Goal: Task Accomplishment & Management: Complete application form

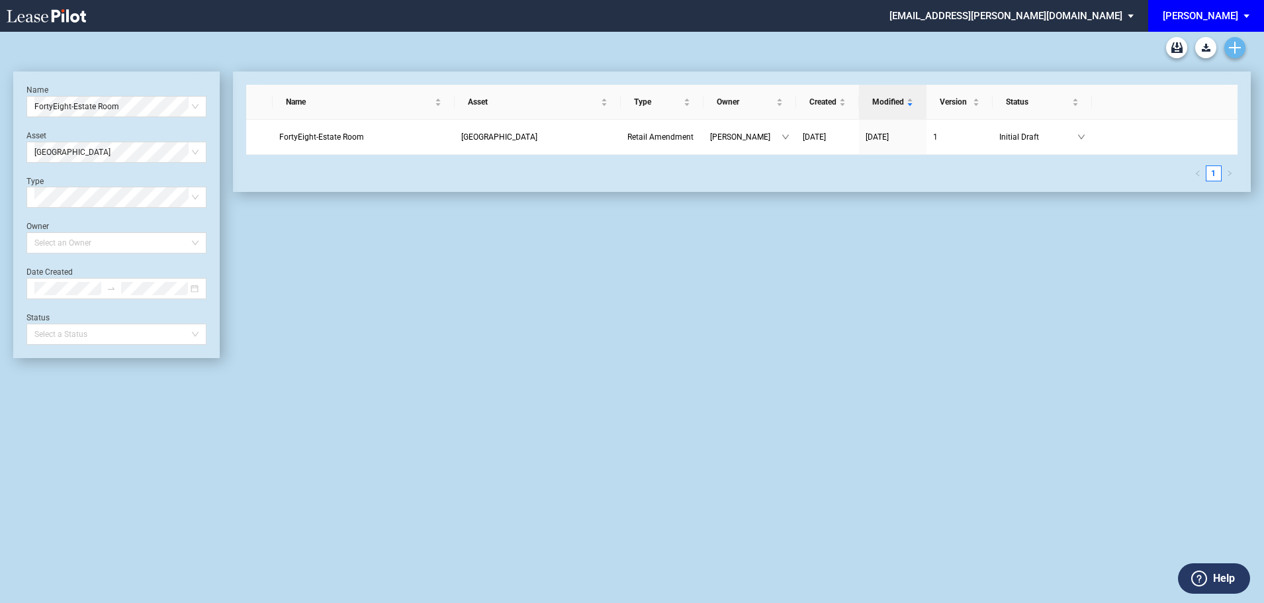
click at [1237, 46] on icon "Create new document" at bounding box center [1235, 48] width 12 height 12
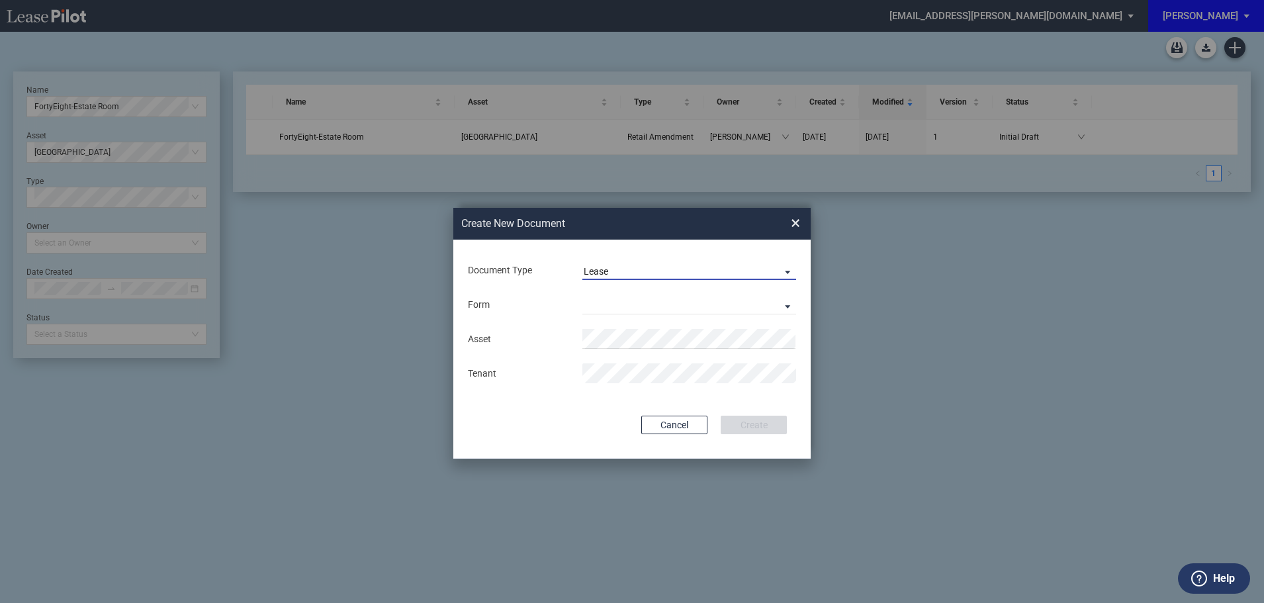
click at [629, 267] on span "Lease" at bounding box center [679, 271] width 190 height 13
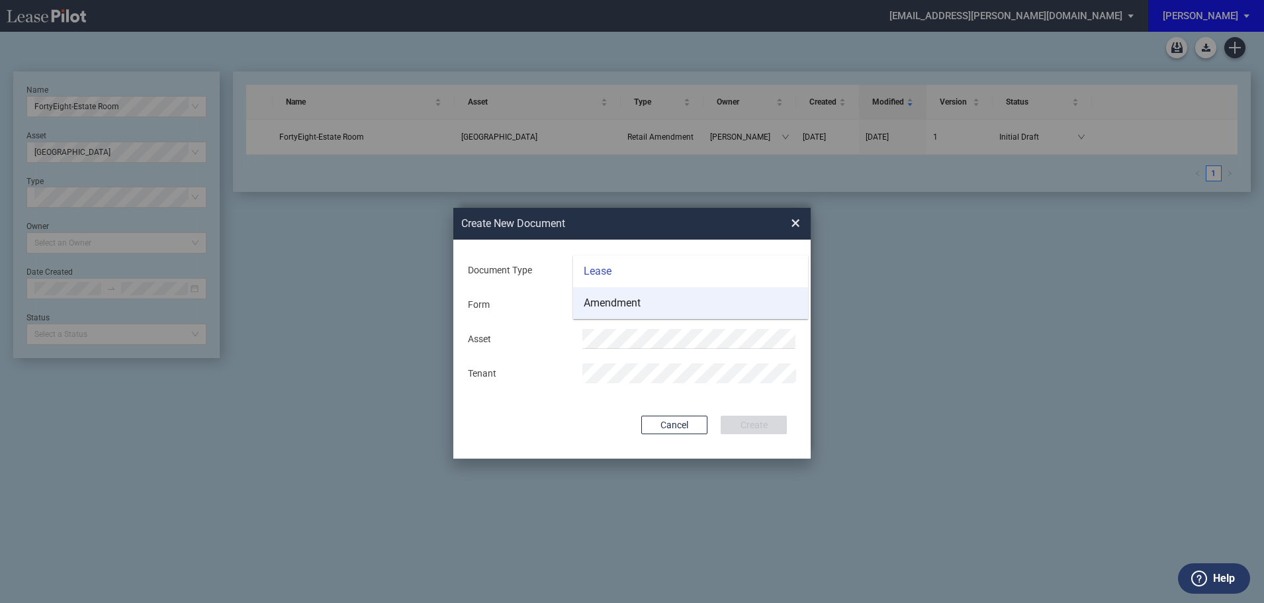
click at [634, 305] on div "Amendment" at bounding box center [612, 303] width 57 height 15
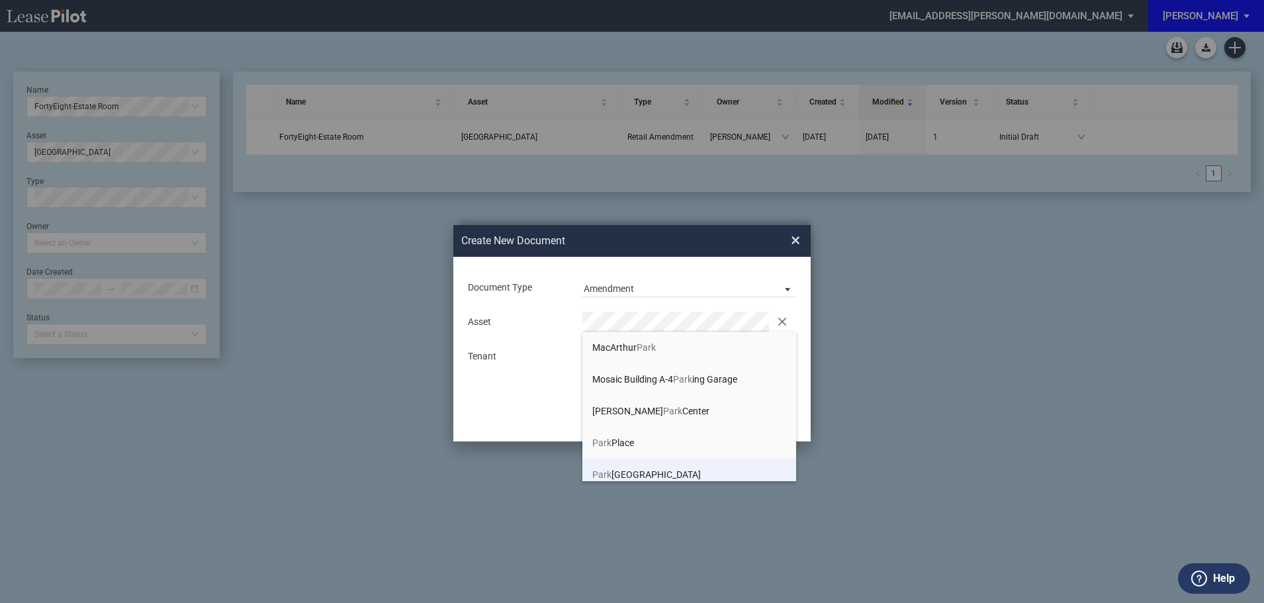
click at [661, 474] on span "[GEOGRAPHIC_DATA]" at bounding box center [646, 474] width 109 height 11
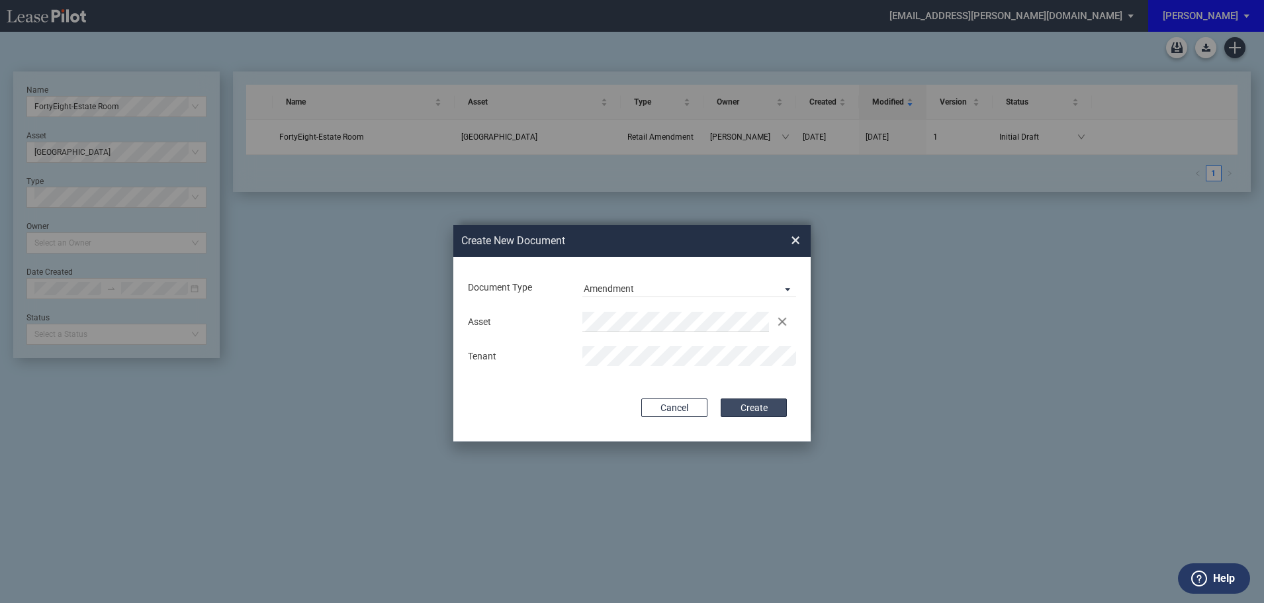
click at [753, 406] on button "Create" at bounding box center [753, 407] width 66 height 19
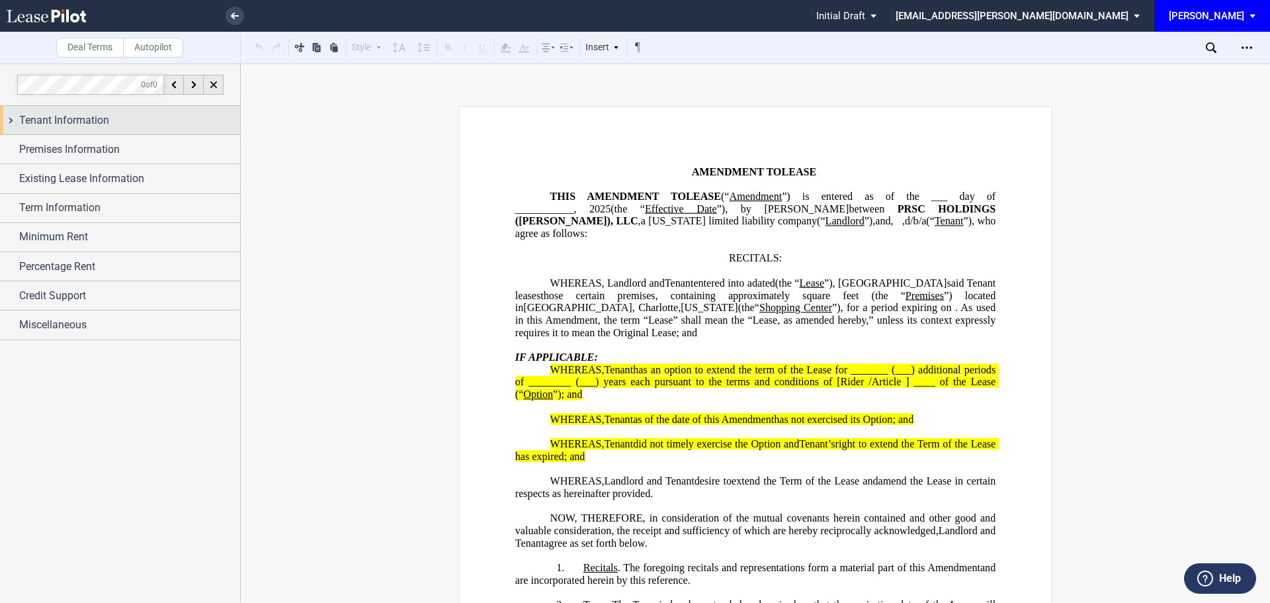
click at [79, 118] on span "Tenant Information" at bounding box center [64, 120] width 90 height 16
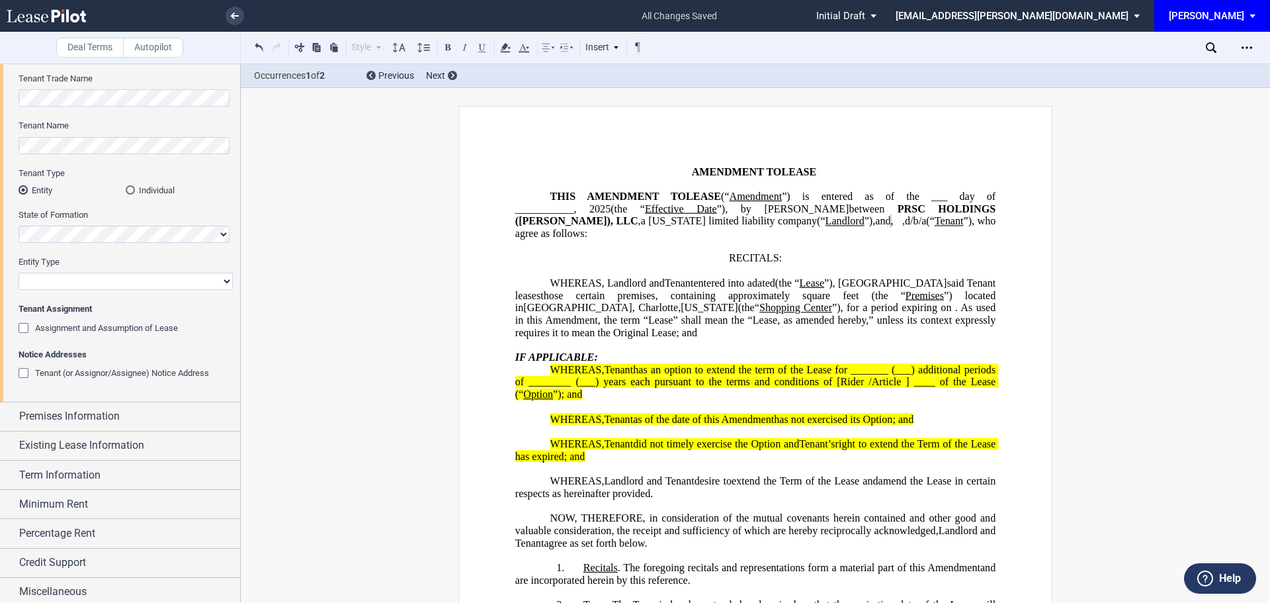
scroll to position [71, 0]
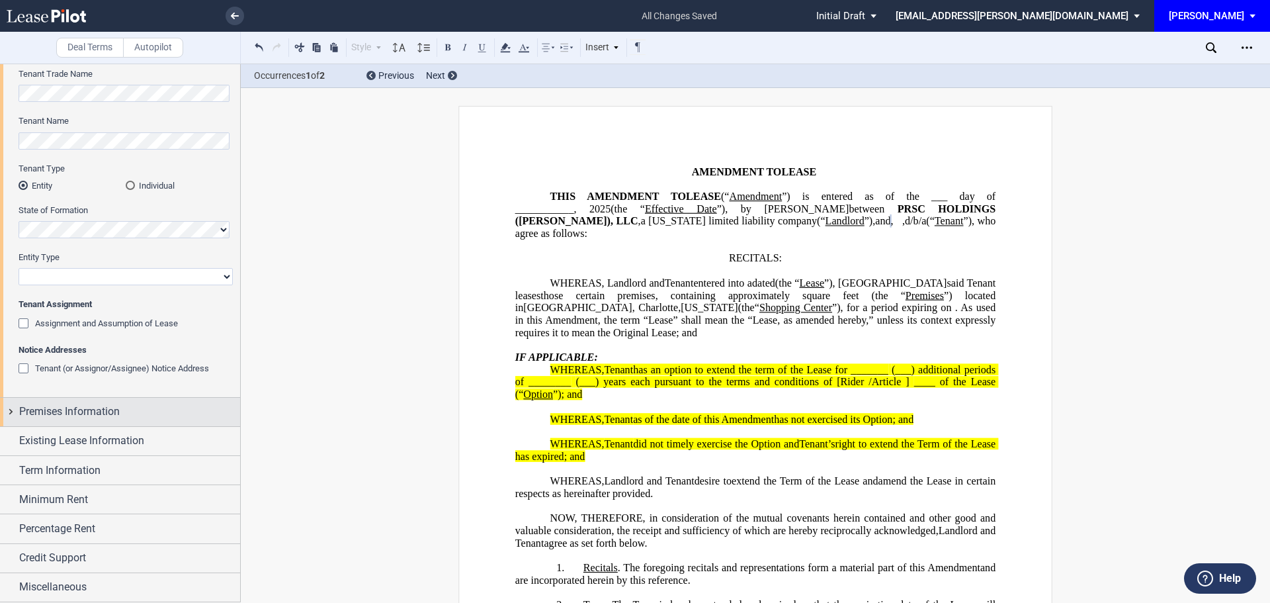
click at [73, 406] on span "Premises Information" at bounding box center [69, 412] width 101 height 16
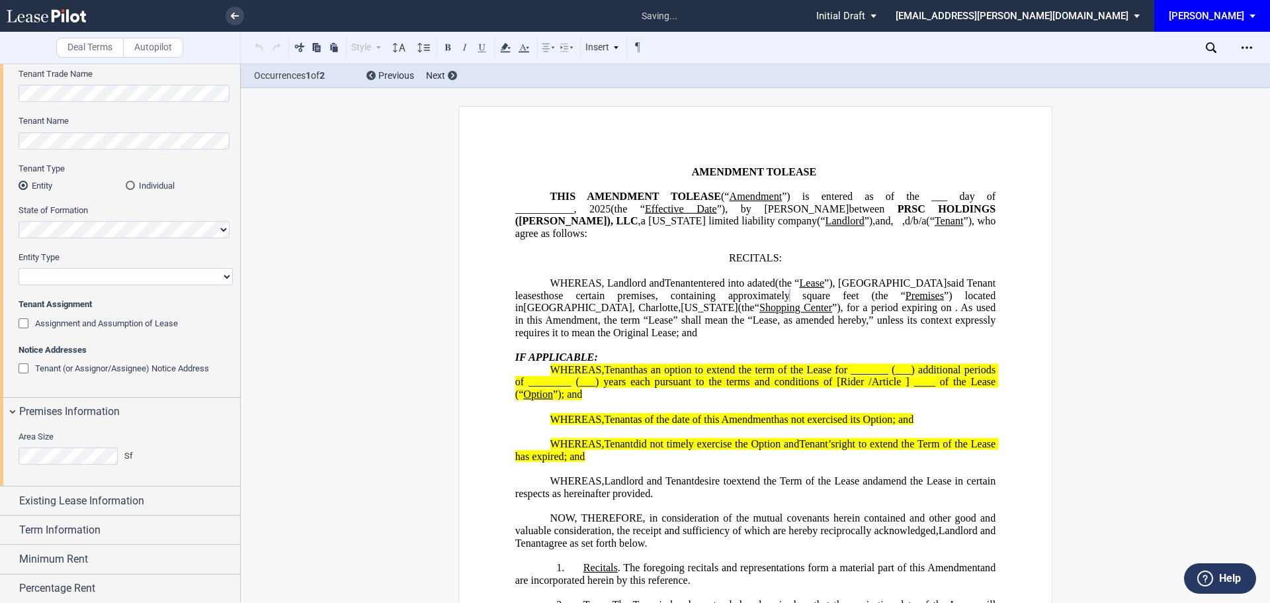
click at [91, 504] on span "Existing Lease Information" at bounding box center [81, 501] width 125 height 16
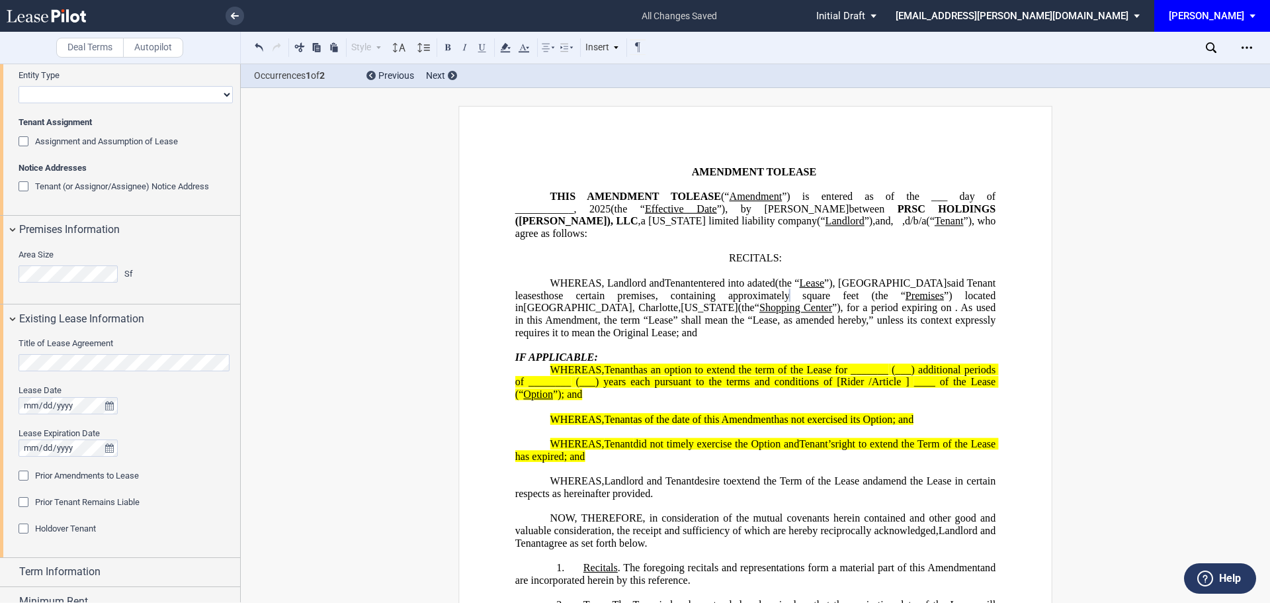
scroll to position [269, 0]
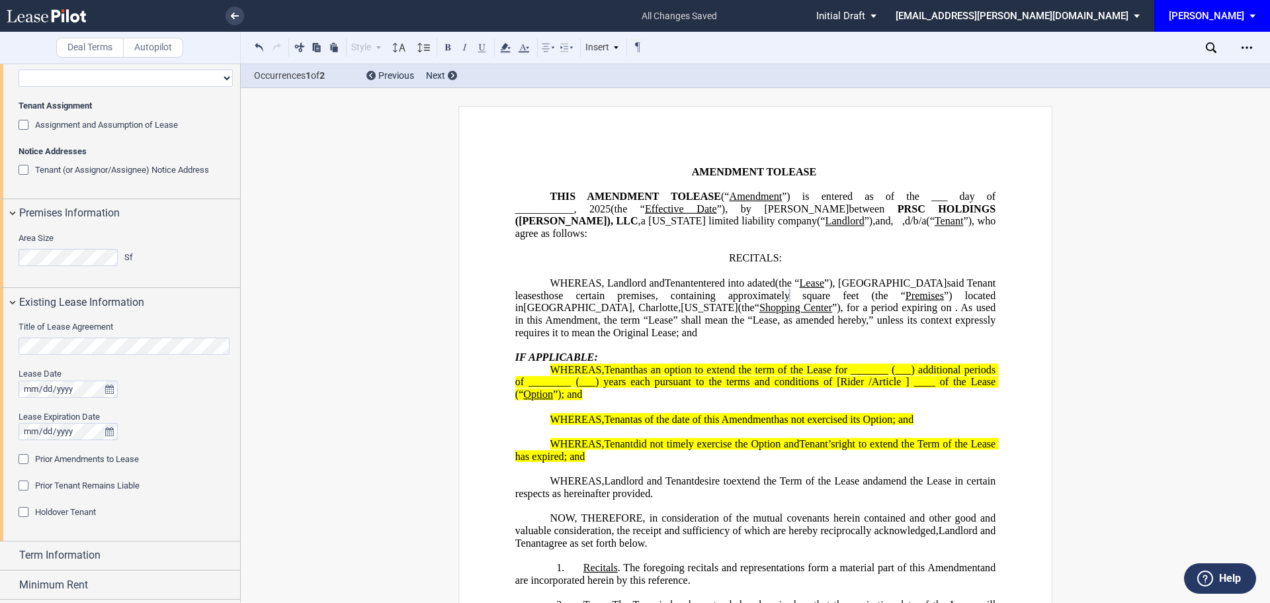
click at [97, 346] on div "Title of Lease Agreement" at bounding box center [126, 338] width 214 height 34
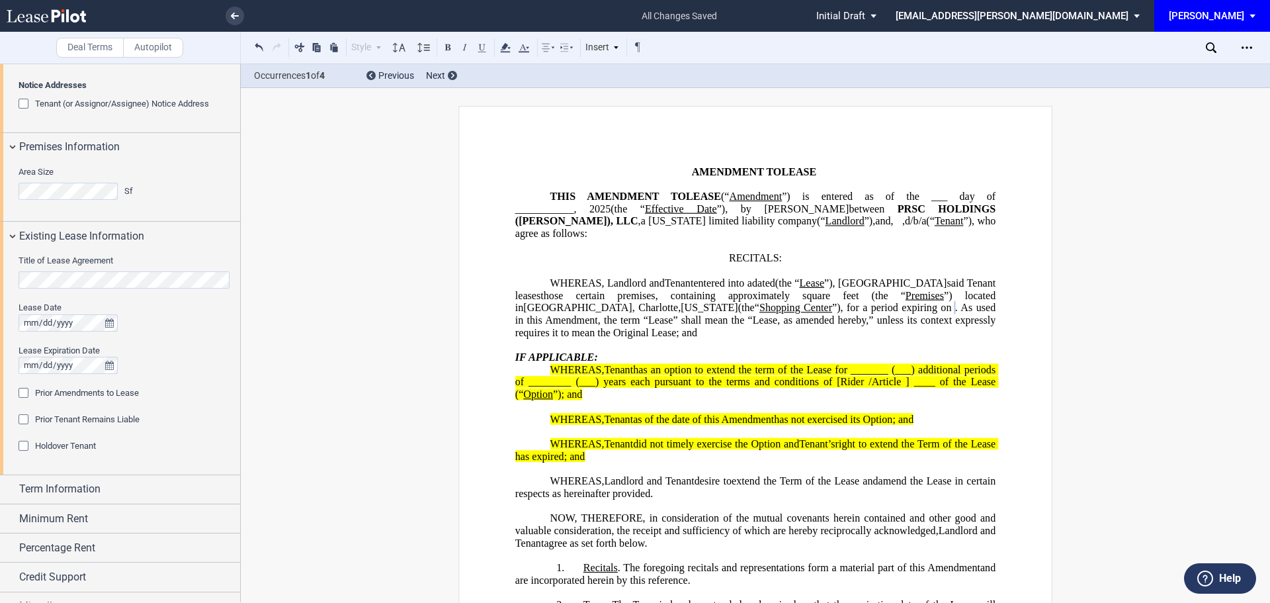
scroll to position [355, 0]
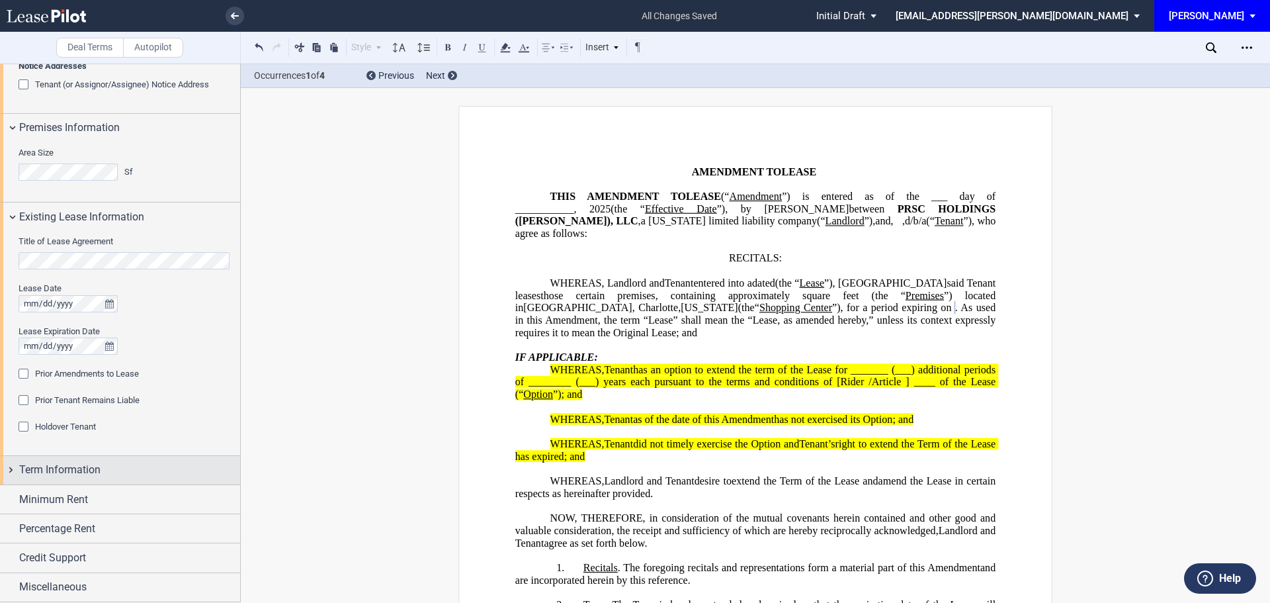
click at [63, 475] on span "Term Information" at bounding box center [59, 470] width 81 height 16
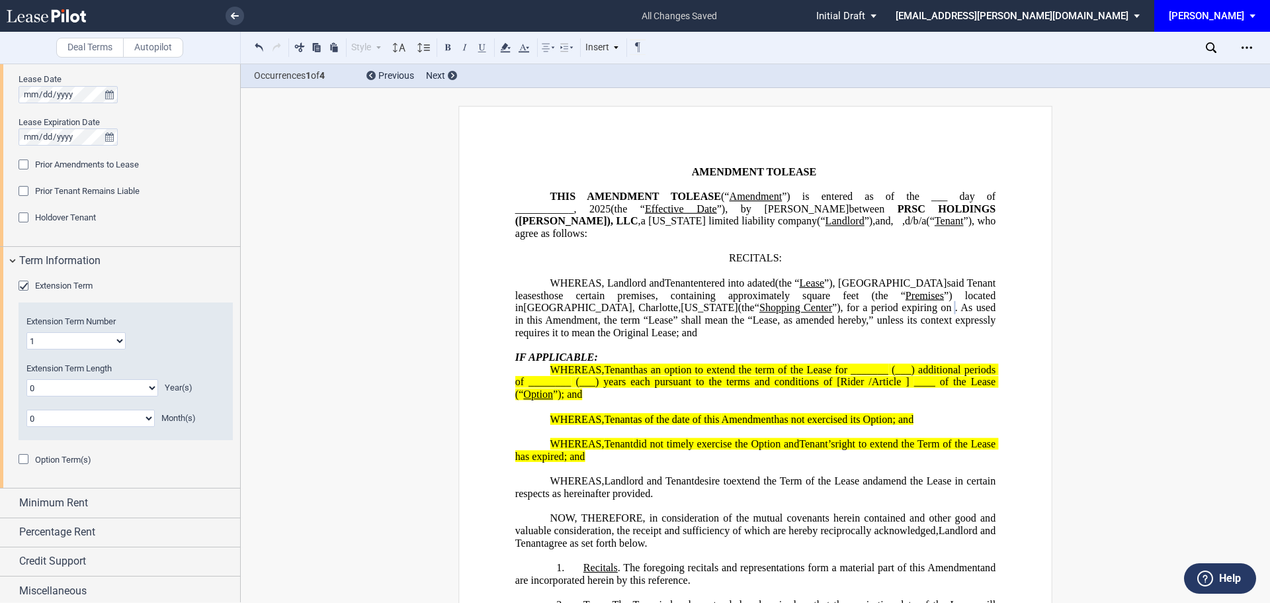
scroll to position [567, 0]
click at [56, 554] on span "Credit Support" at bounding box center [52, 558] width 67 height 16
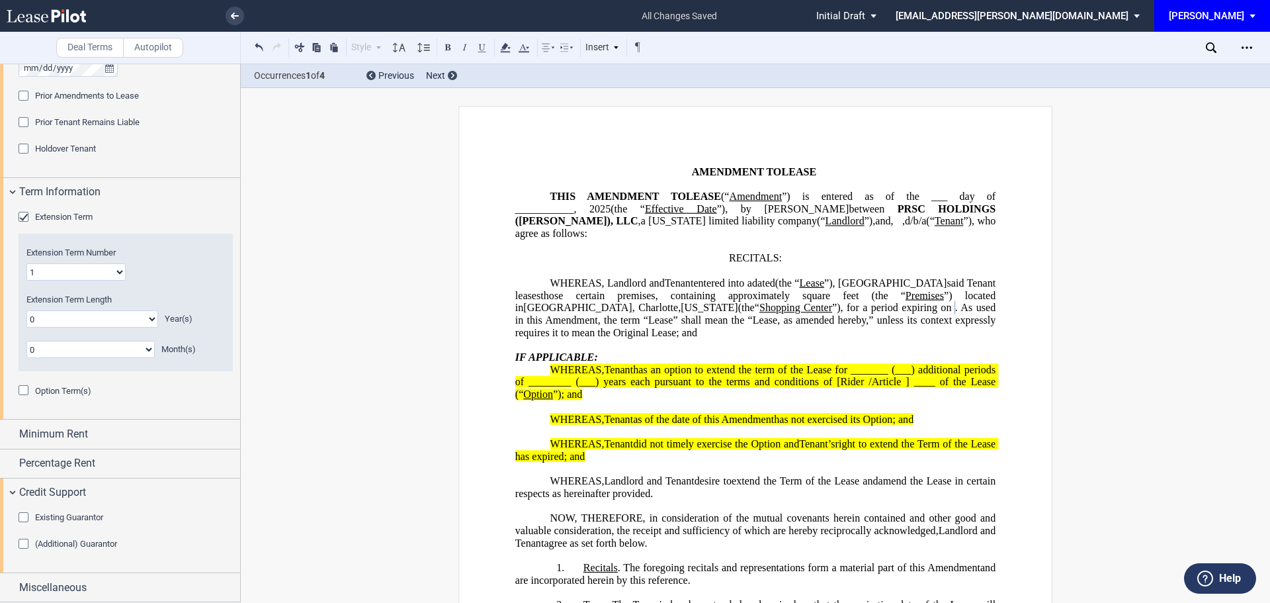
click at [22, 521] on div "Existing Guarantor" at bounding box center [25, 518] width 13 height 13
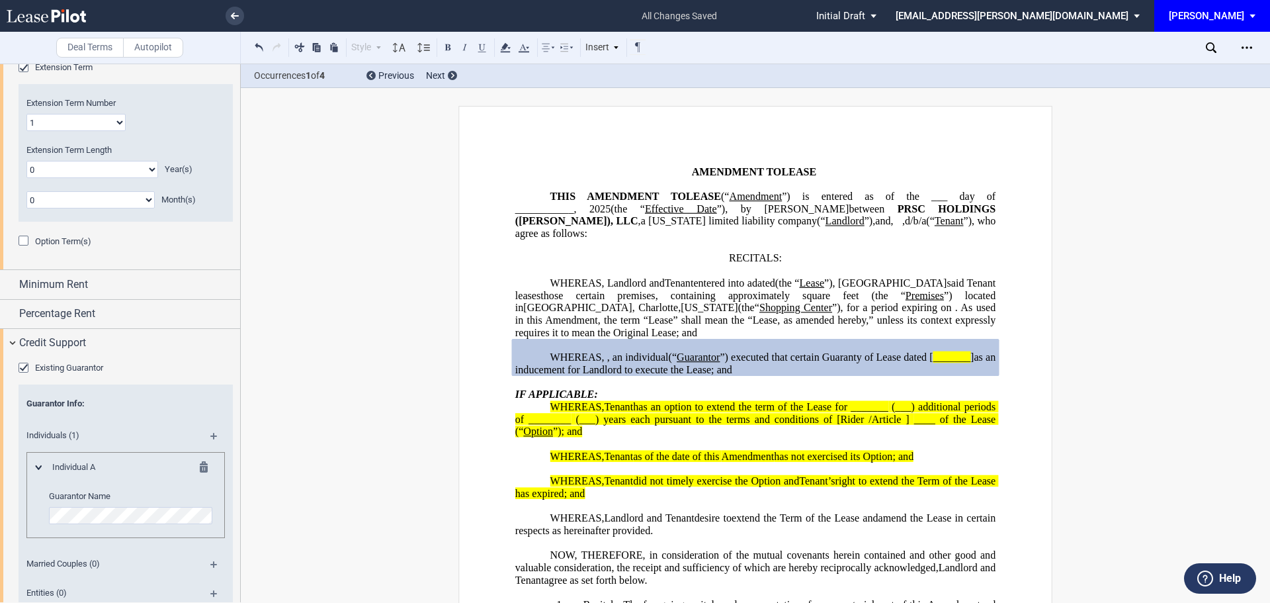
scroll to position [831, 0]
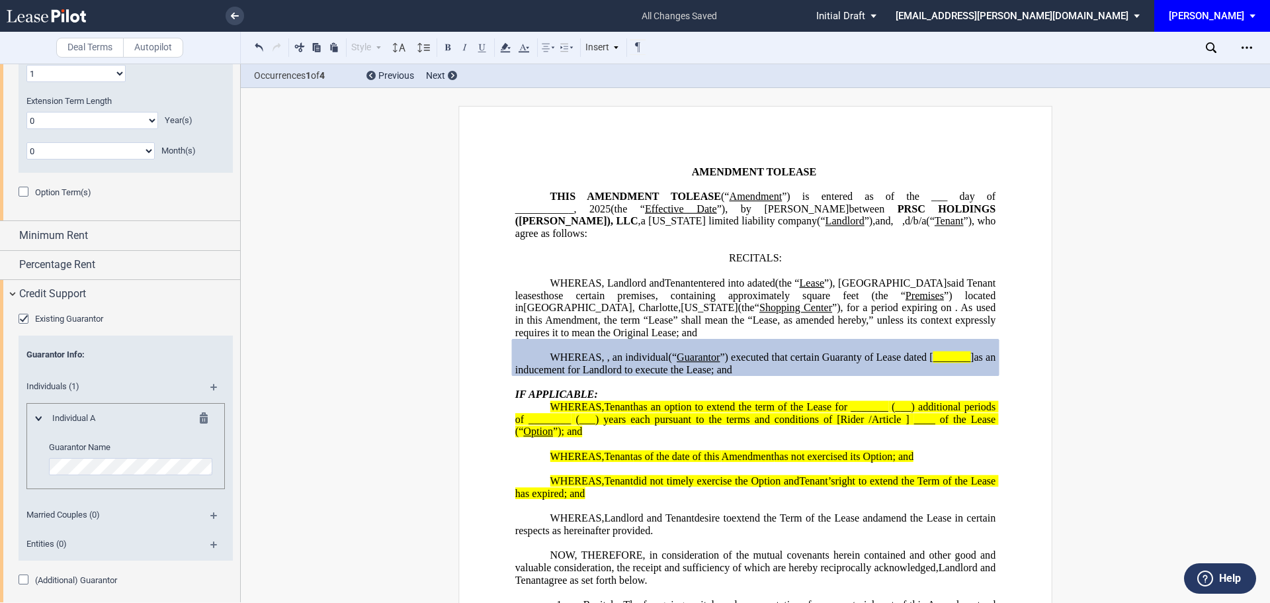
click at [210, 518] on md-icon at bounding box center [219, 520] width 18 height 16
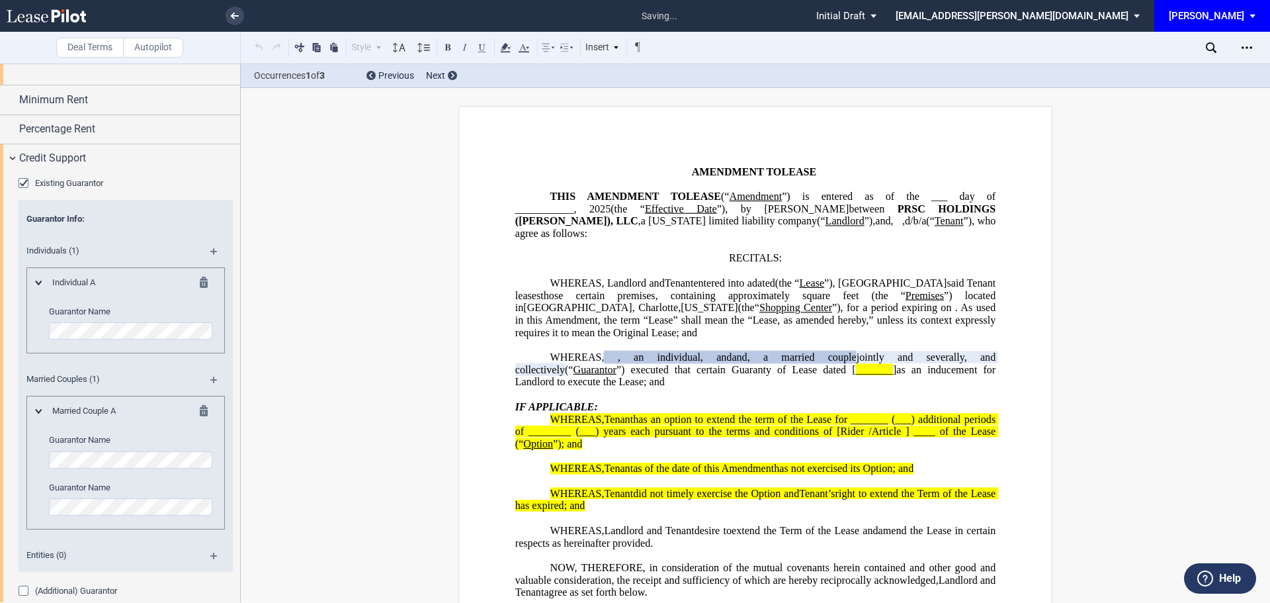
scroll to position [1014, 0]
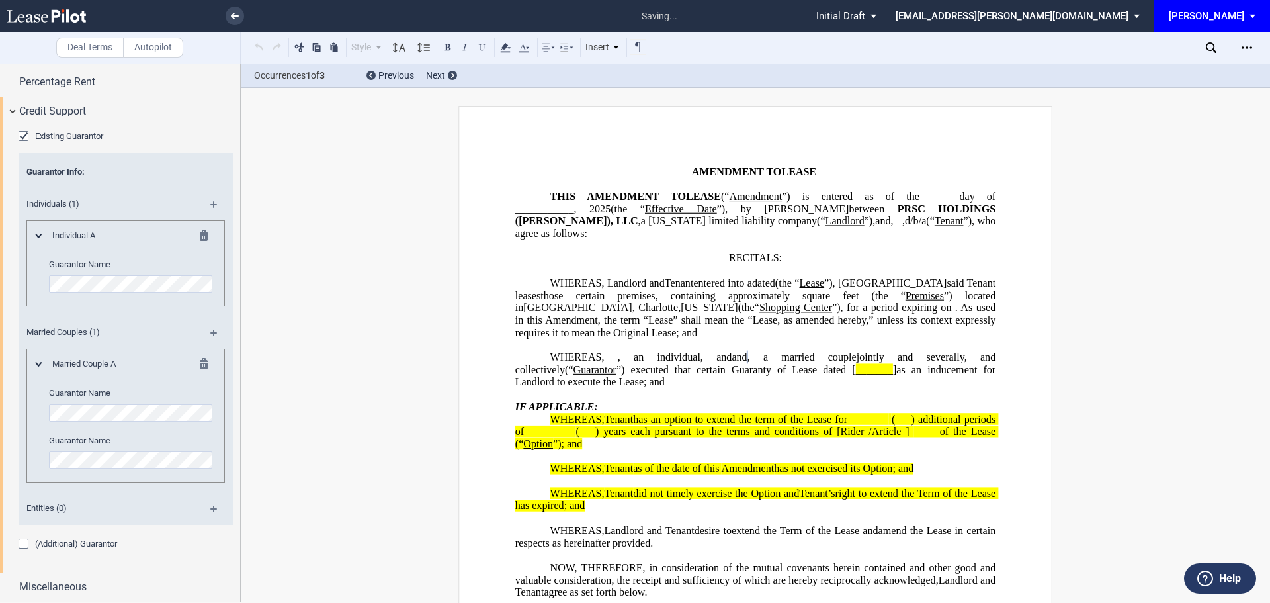
drag, startPoint x: 297, startPoint y: 537, endPoint x: 287, endPoint y: 529, distance: 12.3
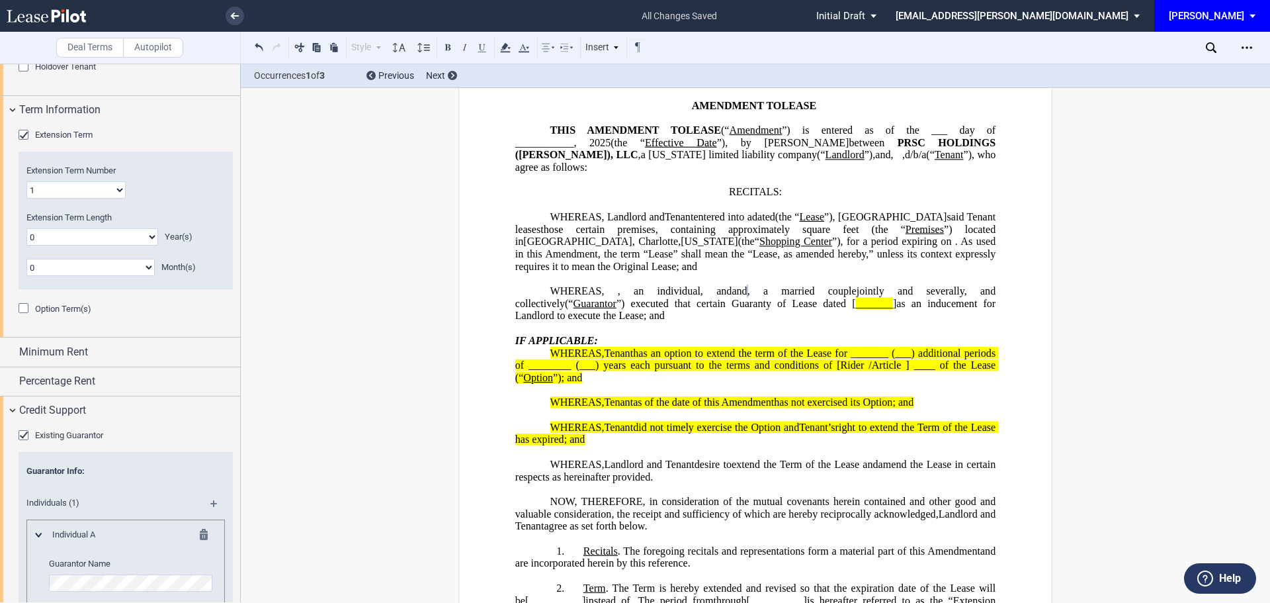
scroll to position [728, 0]
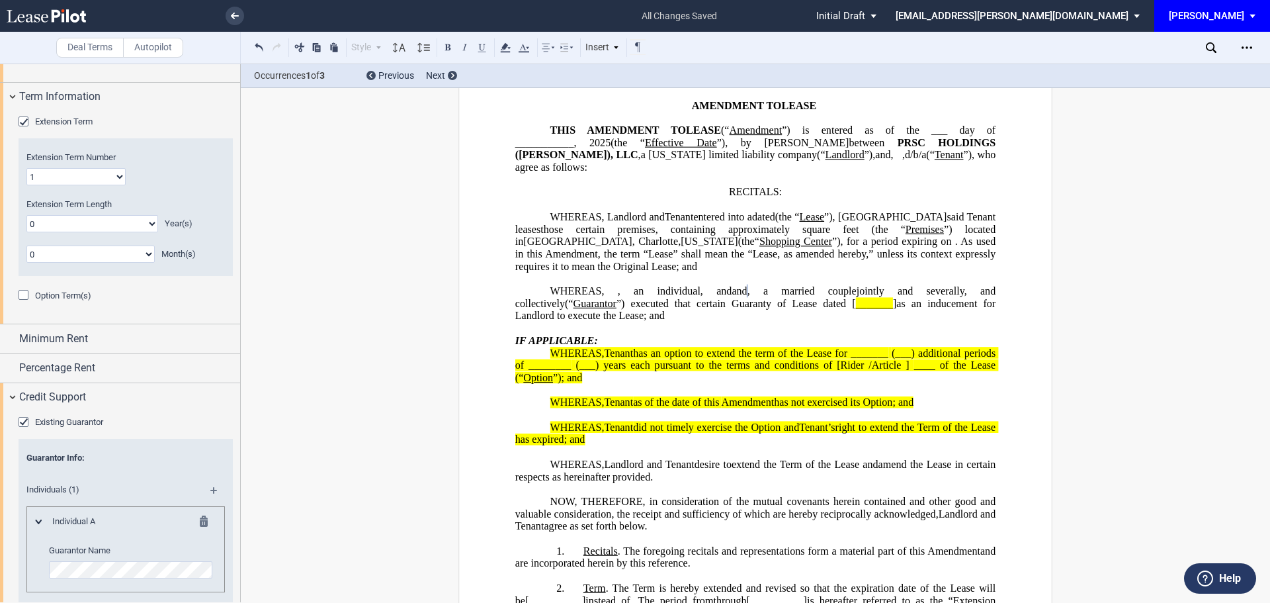
click at [148, 223] on select "0 1 2 3 4 5 6 7 8 9 10 11 12 13 14 15 16 17 18 19 20" at bounding box center [92, 223] width 132 height 17
select select "number:5"
click at [26, 215] on select "0 1 2 3 4 5 6 7 8 9 10 11 12 13 14 15 16 17 18 19 20" at bounding box center [92, 223] width 132 height 17
click at [44, 335] on span "Minimum Rent" at bounding box center [53, 339] width 69 height 16
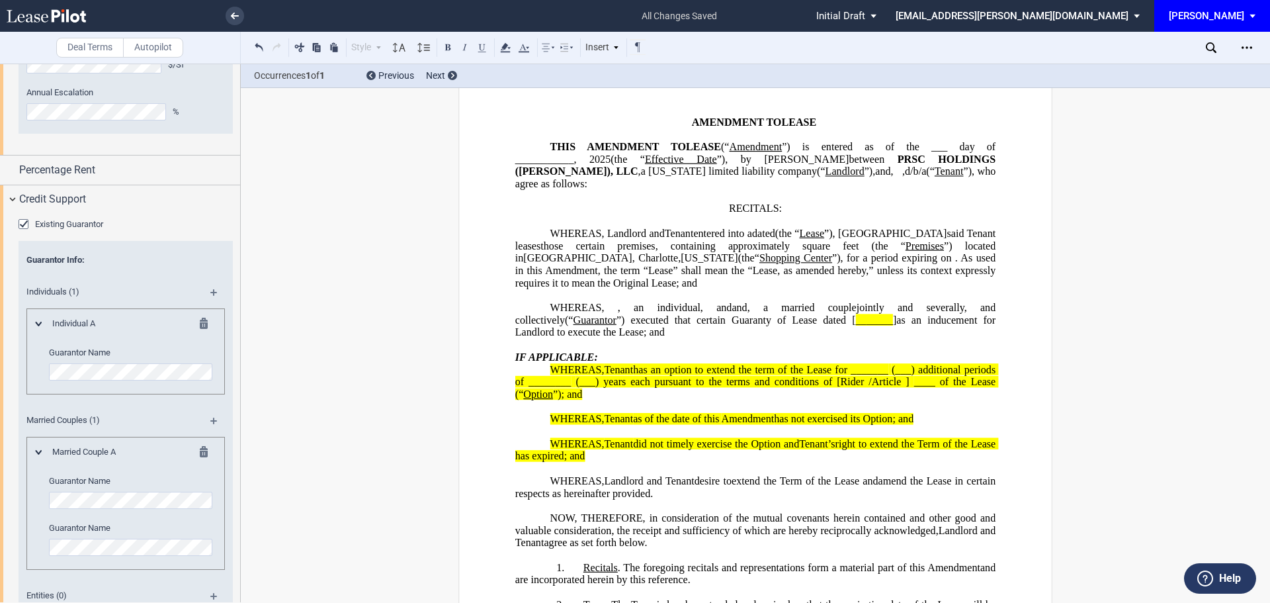
scroll to position [1125, 0]
click at [92, 161] on span "Percentage Rent" at bounding box center [57, 166] width 76 height 16
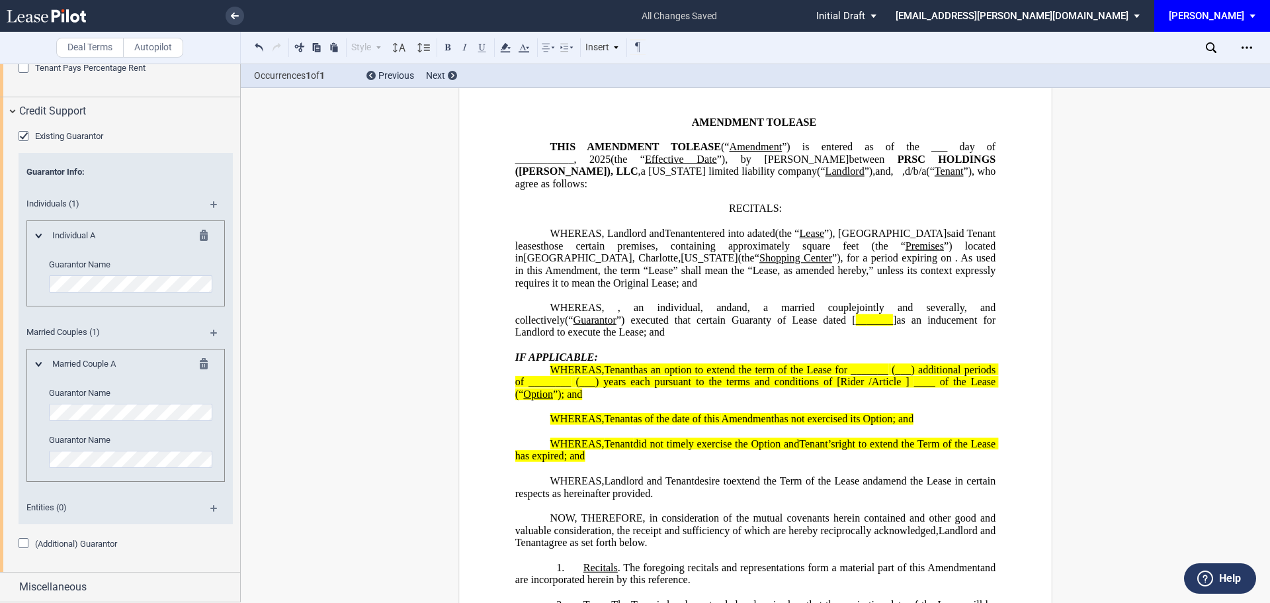
scroll to position [1049, 0]
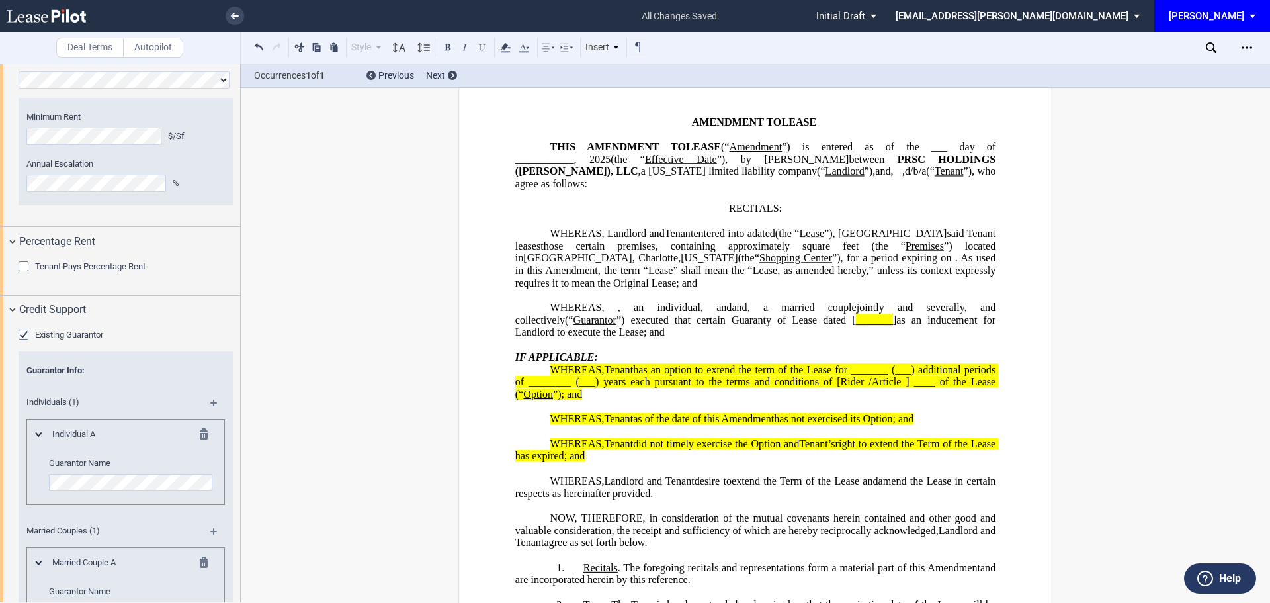
click at [26, 269] on div "Tenant Pays Percentage Rent" at bounding box center [25, 267] width 13 height 13
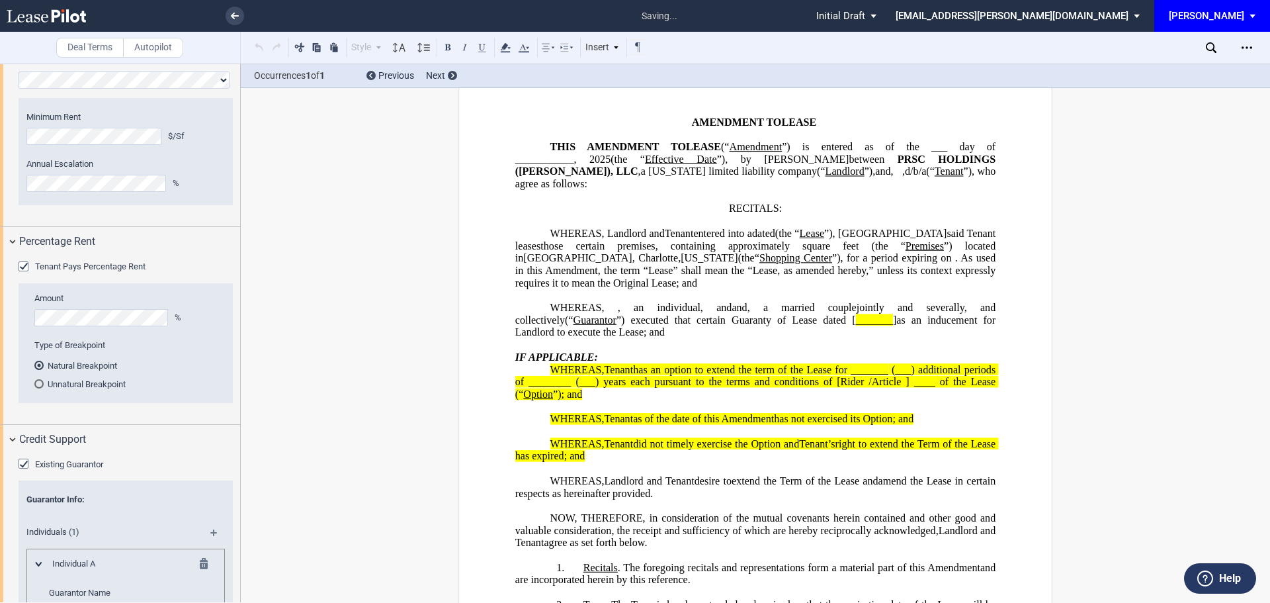
scroll to position [661, 0]
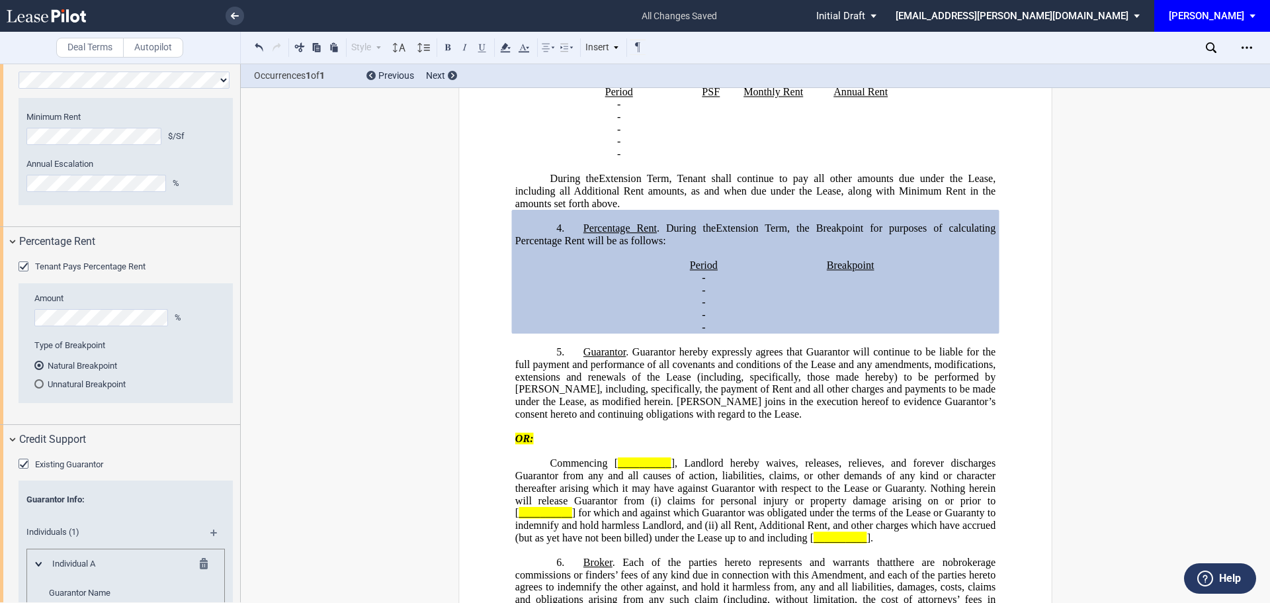
click at [37, 384] on div "Unnatural Breakpoint" at bounding box center [38, 383] width 9 height 9
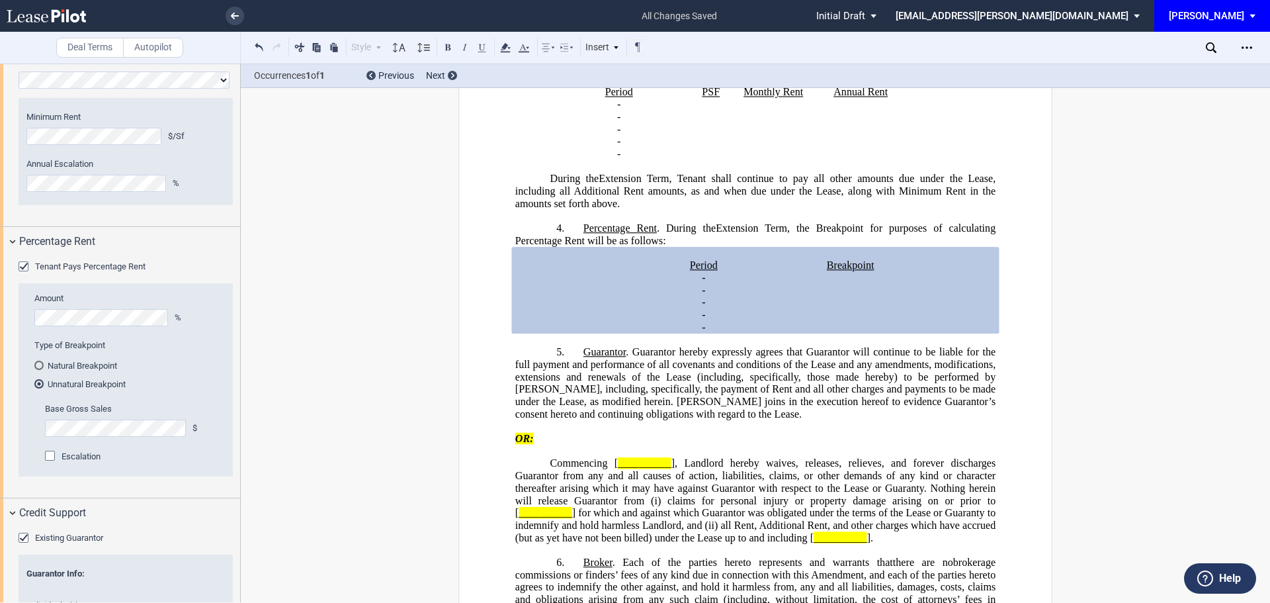
click at [40, 382] on div "Unnatural Breakpoint" at bounding box center [39, 383] width 3 height 3
click at [25, 266] on div "Tenant Pays Percentage Rent" at bounding box center [25, 267] width 13 height 13
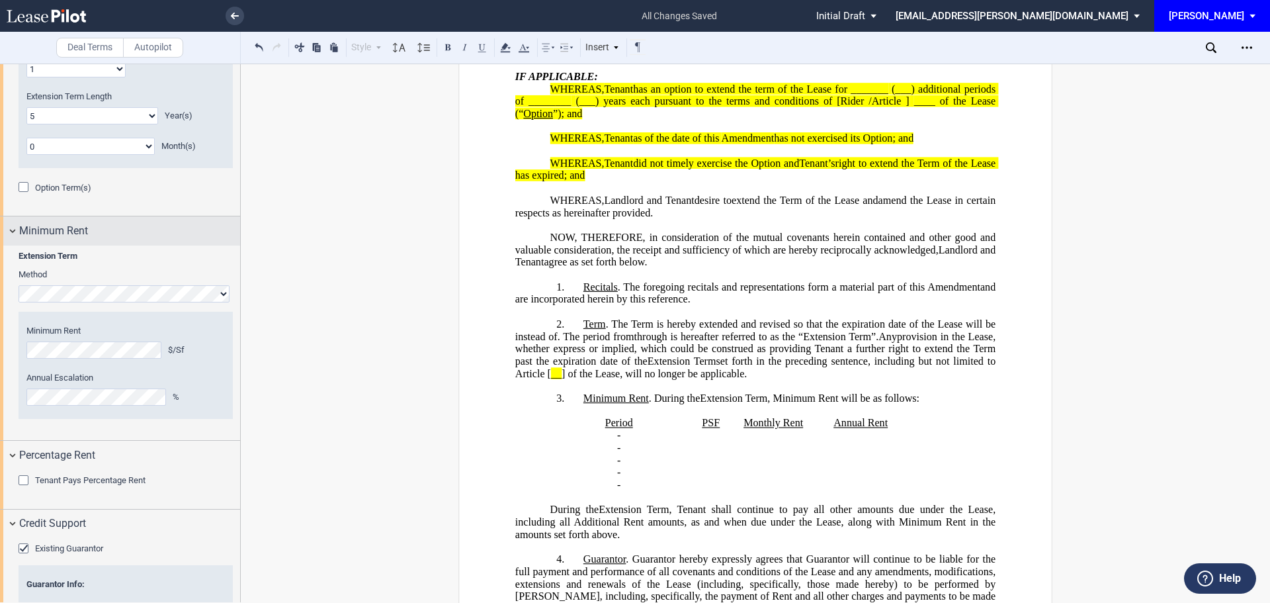
scroll to position [851, 0]
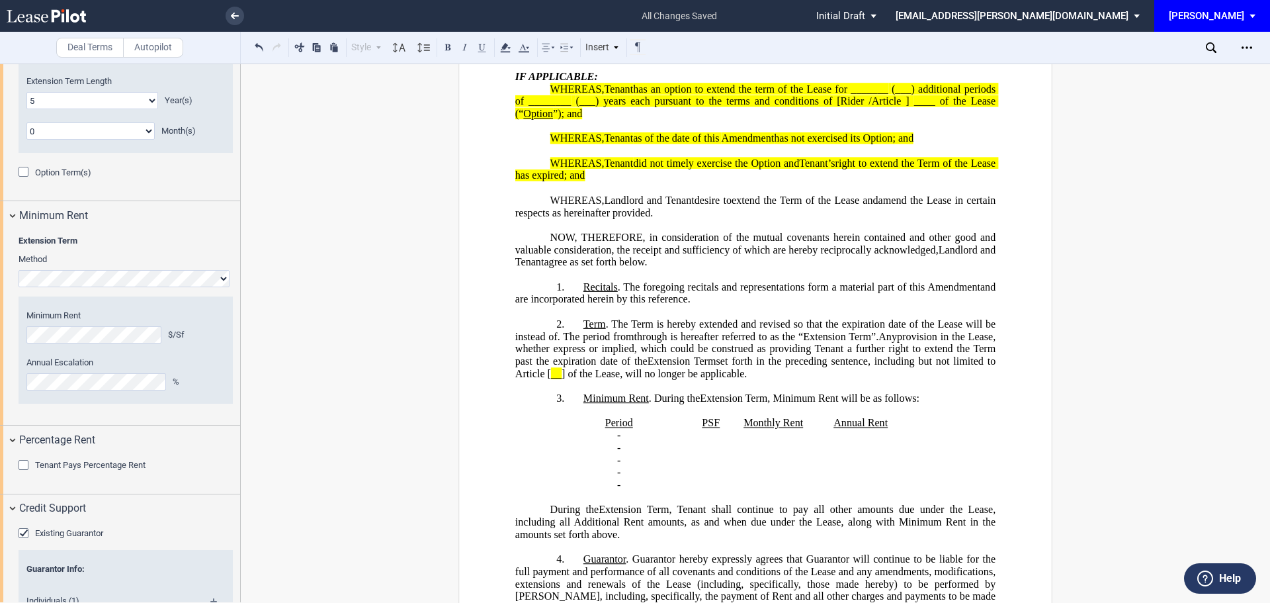
click at [22, 460] on div "Tenant Pays Percentage Rent" at bounding box center [25, 466] width 13 height 13
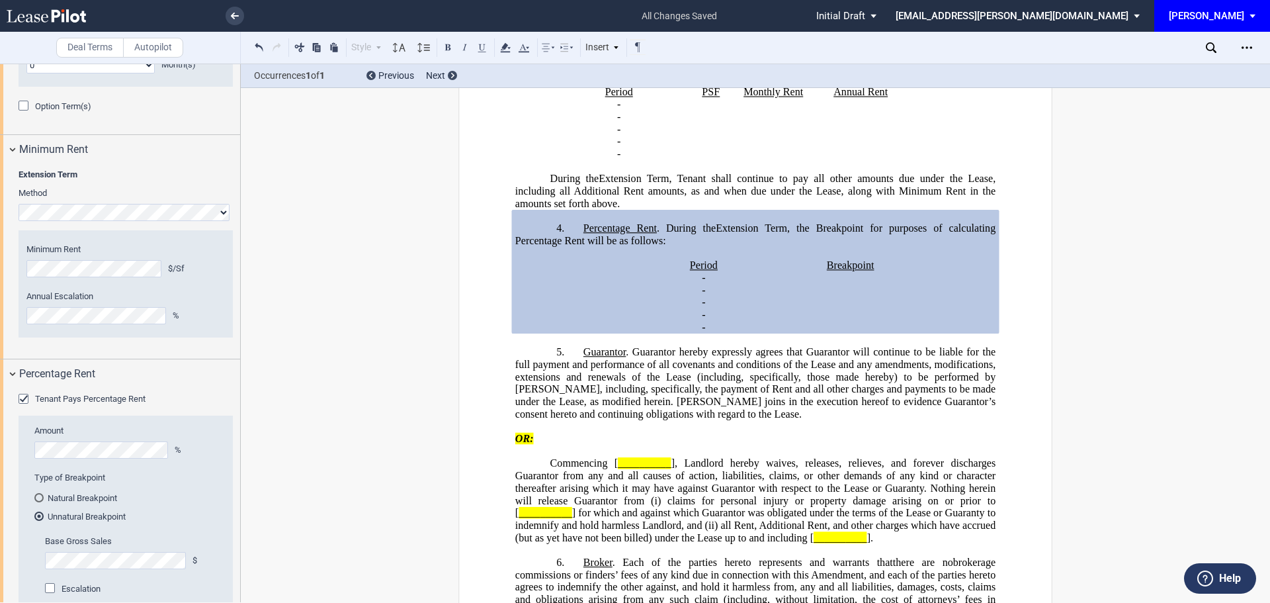
scroll to position [1049, 0]
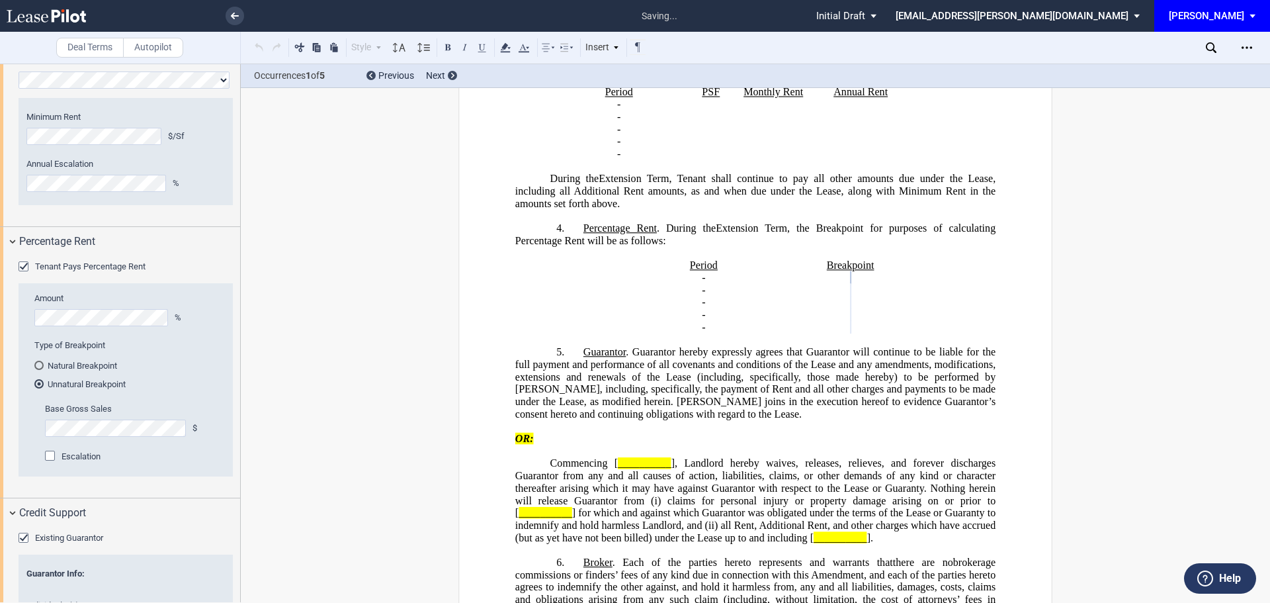
click at [914, 329] on generate-table "Period Breakpoint ﻿ ﻿ - ﻿ ﻿ - - - ﻿ ﻿ ﻿ ﻿ - ﻿ ﻿ - - - ﻿ ﻿ ﻿ ﻿ - ﻿ ﻿ - - - ﻿ ﻿ ﻿…" at bounding box center [755, 296] width 480 height 74
click at [607, 312] on generate-table "Period Breakpoint ﻿ ﻿ - ﻿ ﻿ - - - ﻿ ﻿ ﻿ ﻿ - ﻿ ﻿ - - - ﻿ ﻿ ﻿ ﻿ - ﻿ ﻿ - - - ﻿ ﻿ ﻿…" at bounding box center [755, 296] width 480 height 74
click at [530, 333] on generate-table "Period Breakpoint ﻿ ﻿ - ﻿ ﻿ - - - ﻿ ﻿ ﻿ ﻿ - ﻿ ﻿ - - - ﻿ ﻿ ﻿ ﻿ - ﻿ ﻿ - - - ﻿ ﻿ ﻿…" at bounding box center [755, 296] width 480 height 74
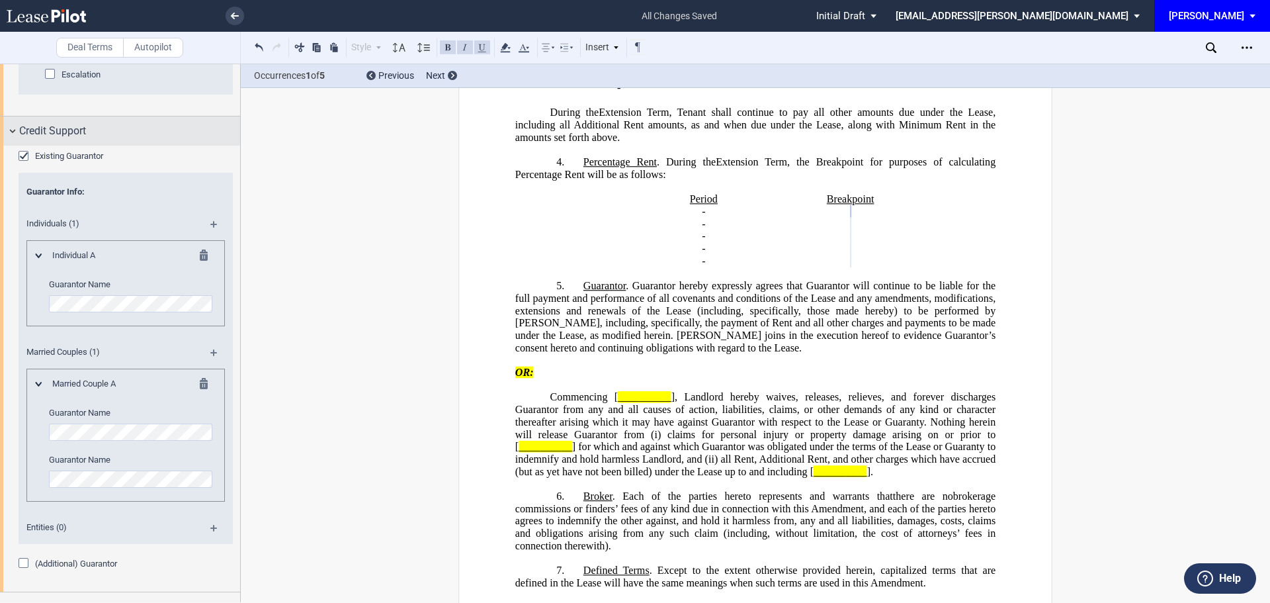
scroll to position [1451, 0]
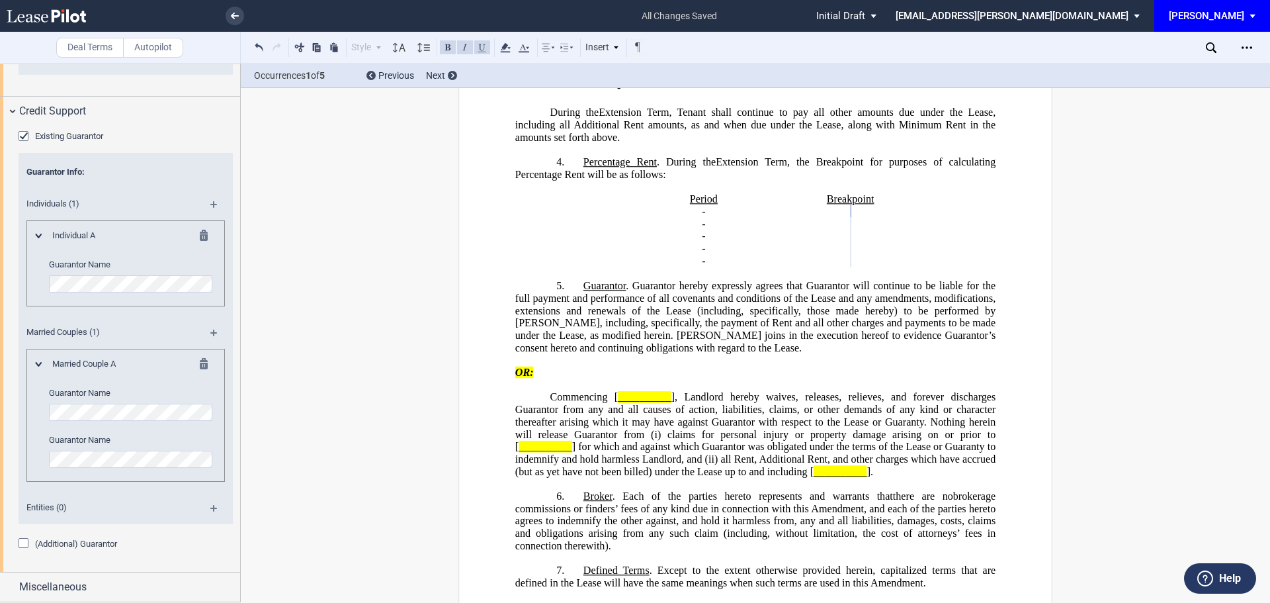
click at [204, 361] on md-icon at bounding box center [208, 366] width 16 height 16
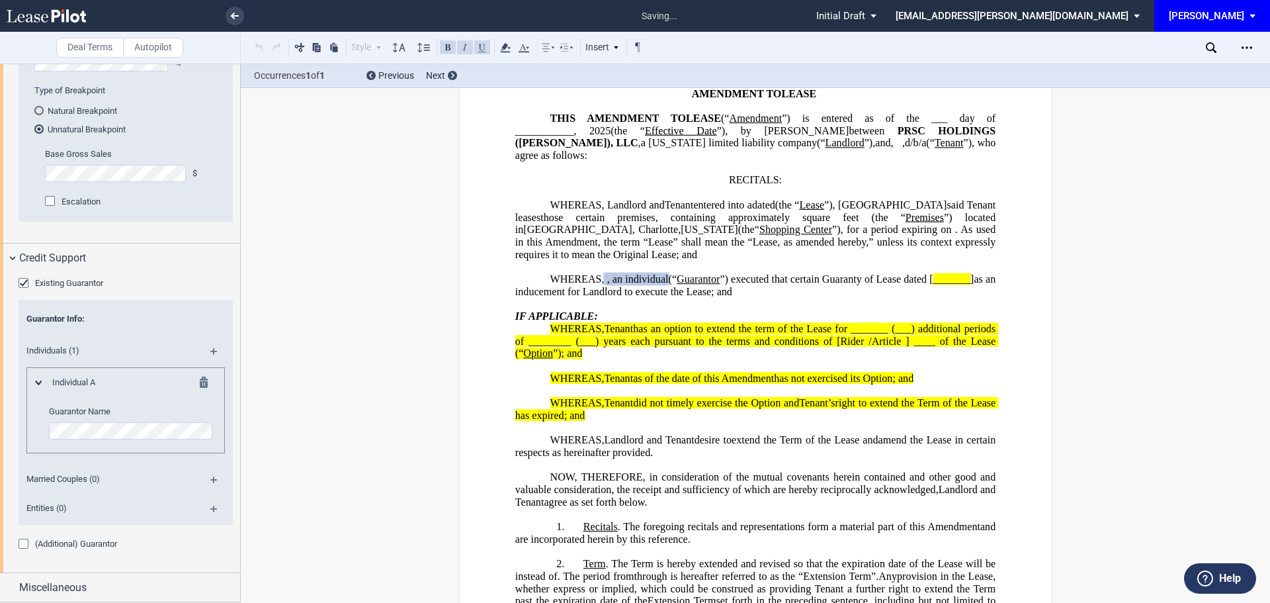
scroll to position [78, 0]
click at [215, 350] on md-icon at bounding box center [219, 356] width 18 height 16
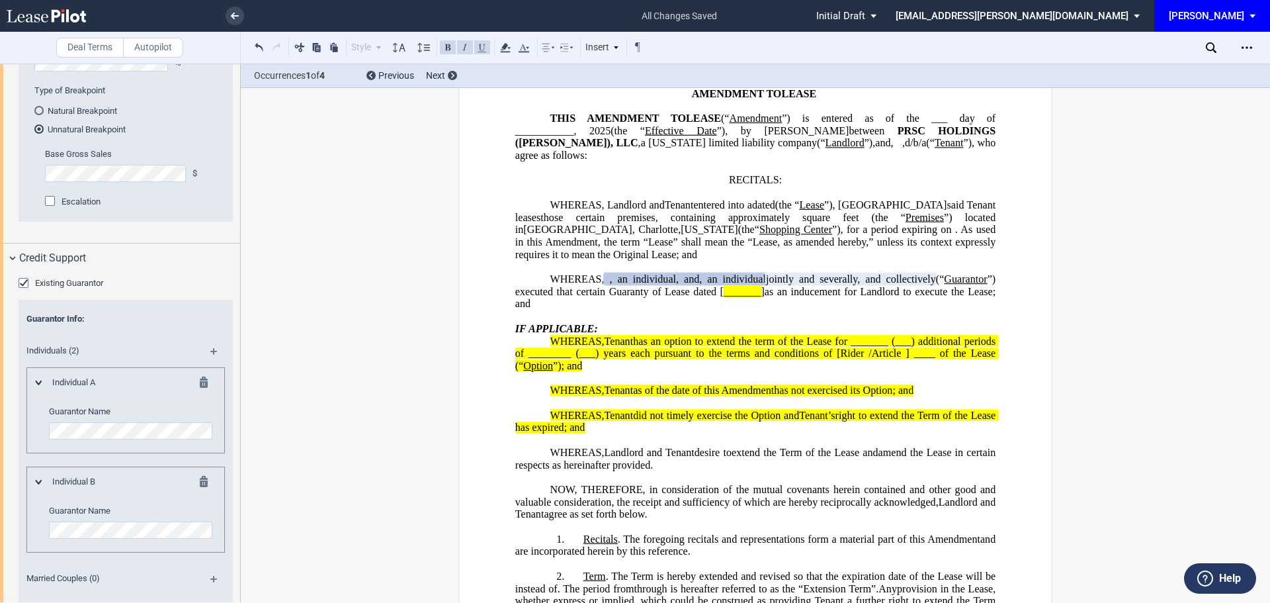
click at [132, 545] on div "Individual B Guarantor Name" at bounding box center [125, 509] width 198 height 86
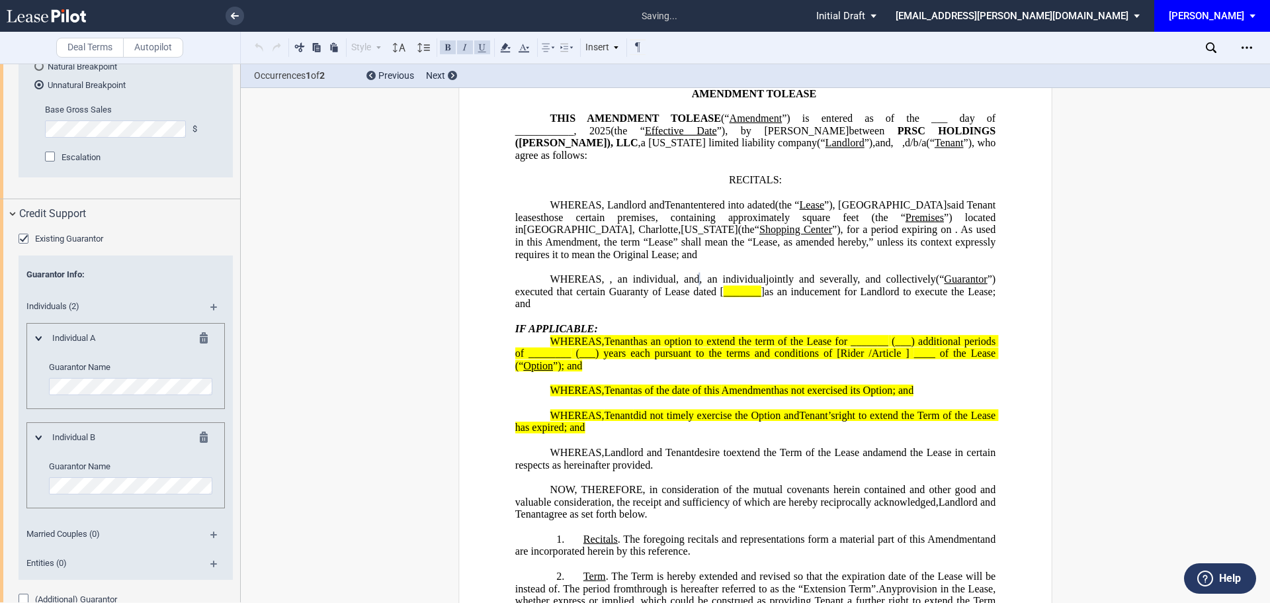
scroll to position [1403, 0]
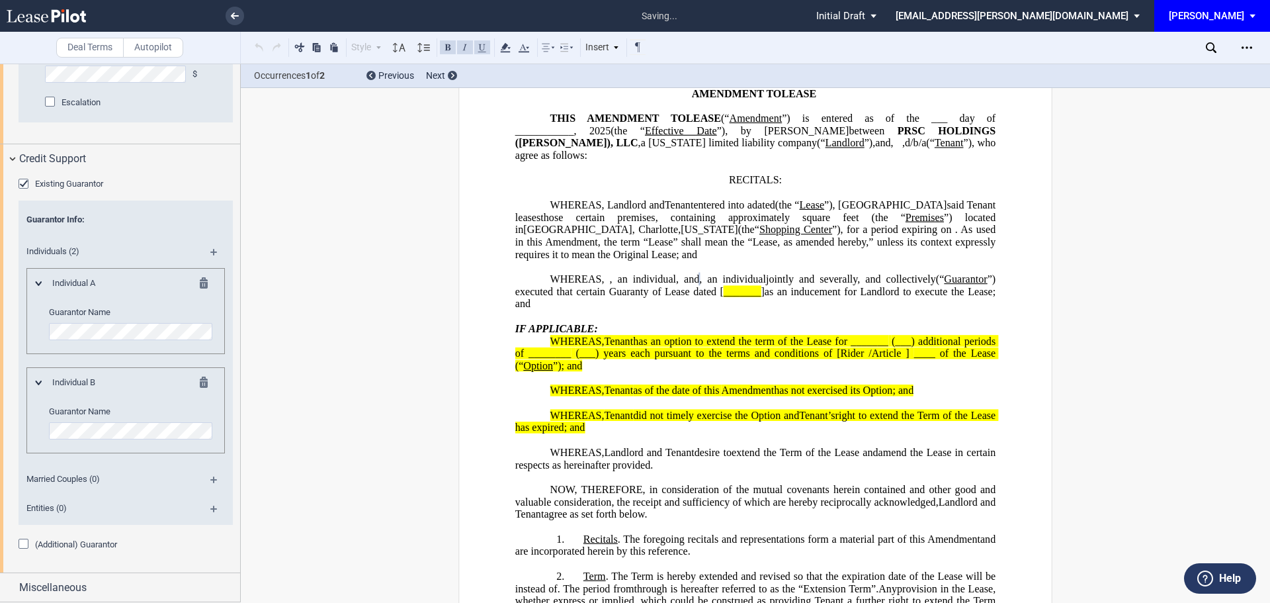
click at [746, 359] on span "(___) years each pursuant to the terms and conditions of [Rider /Article ]" at bounding box center [742, 353] width 333 height 12
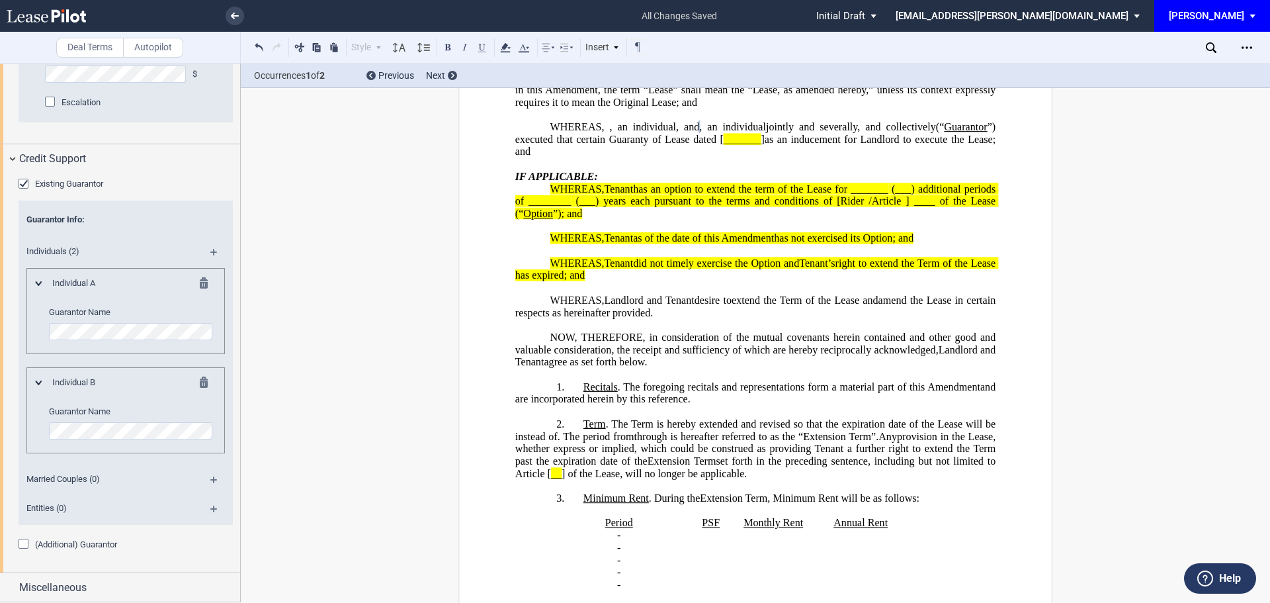
scroll to position [277, 0]
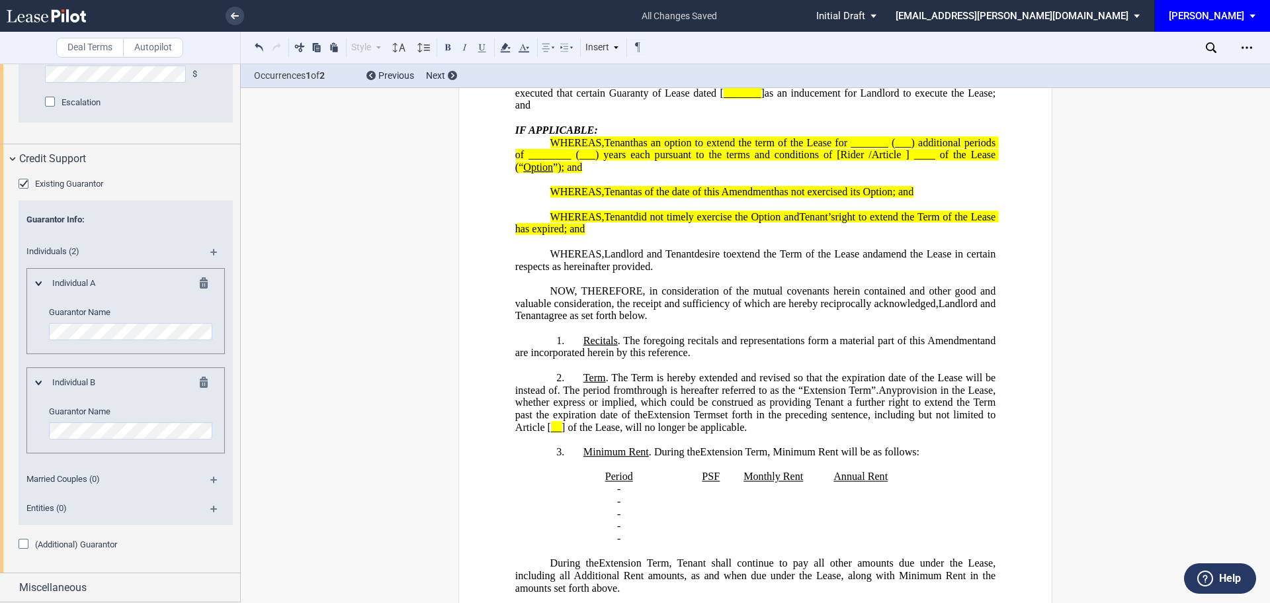
click at [131, 480] on span "Married Couples (0)" at bounding box center [108, 479] width 179 height 12
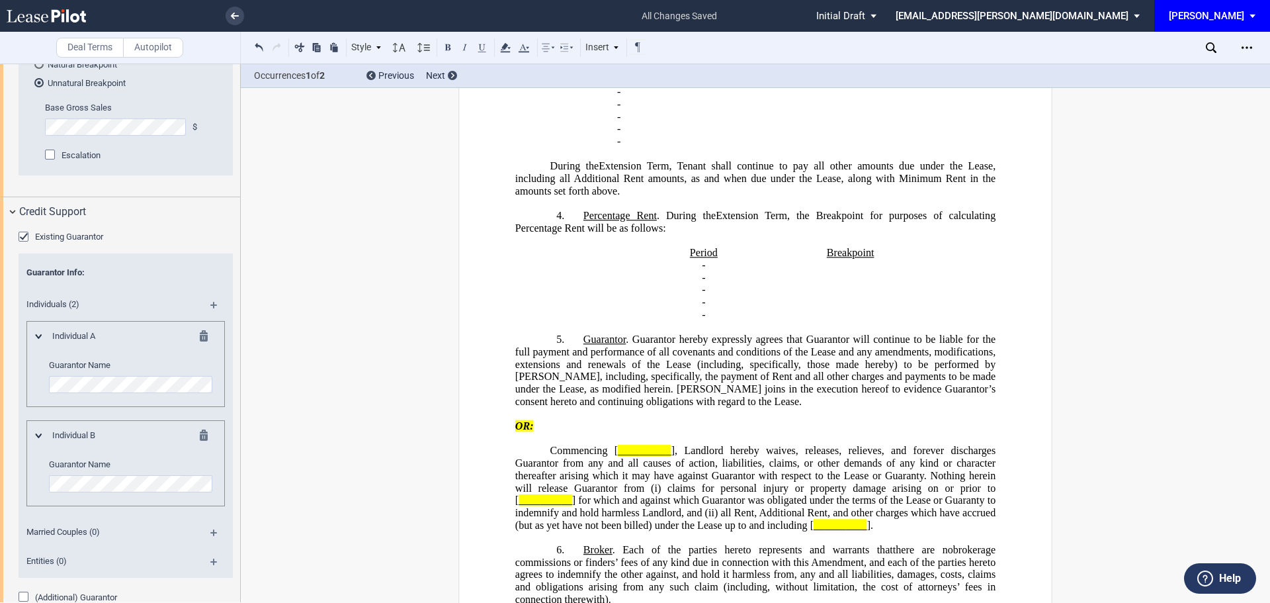
scroll to position [1337, 0]
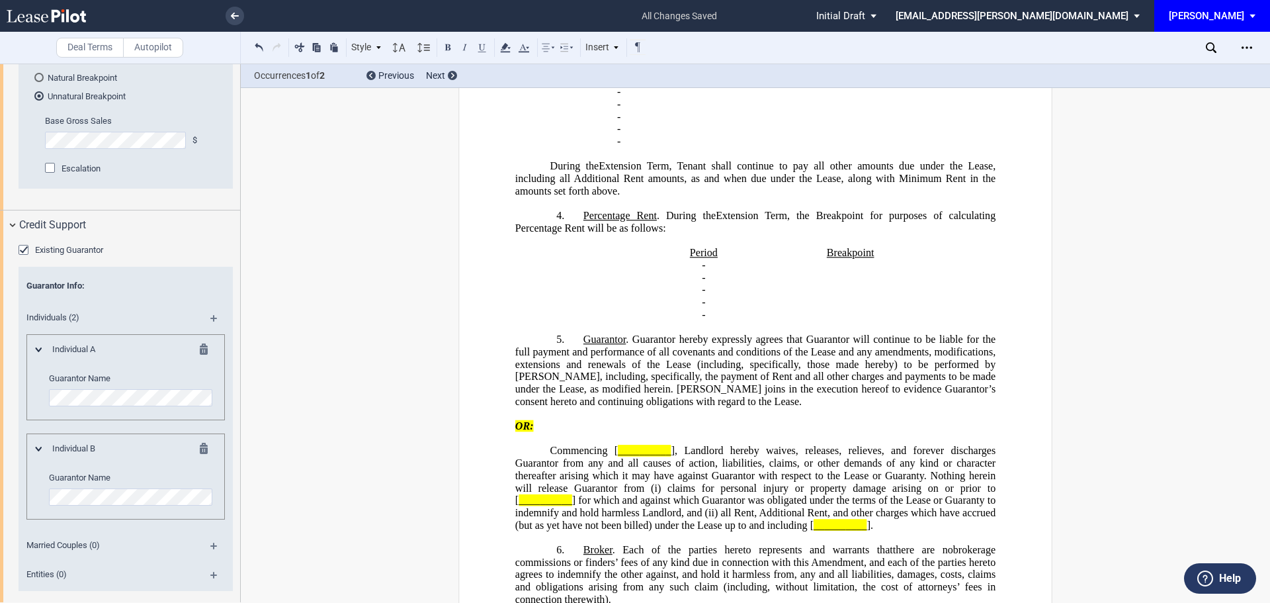
drag, startPoint x: 241, startPoint y: 454, endPoint x: 243, endPoint y: 218, distance: 236.2
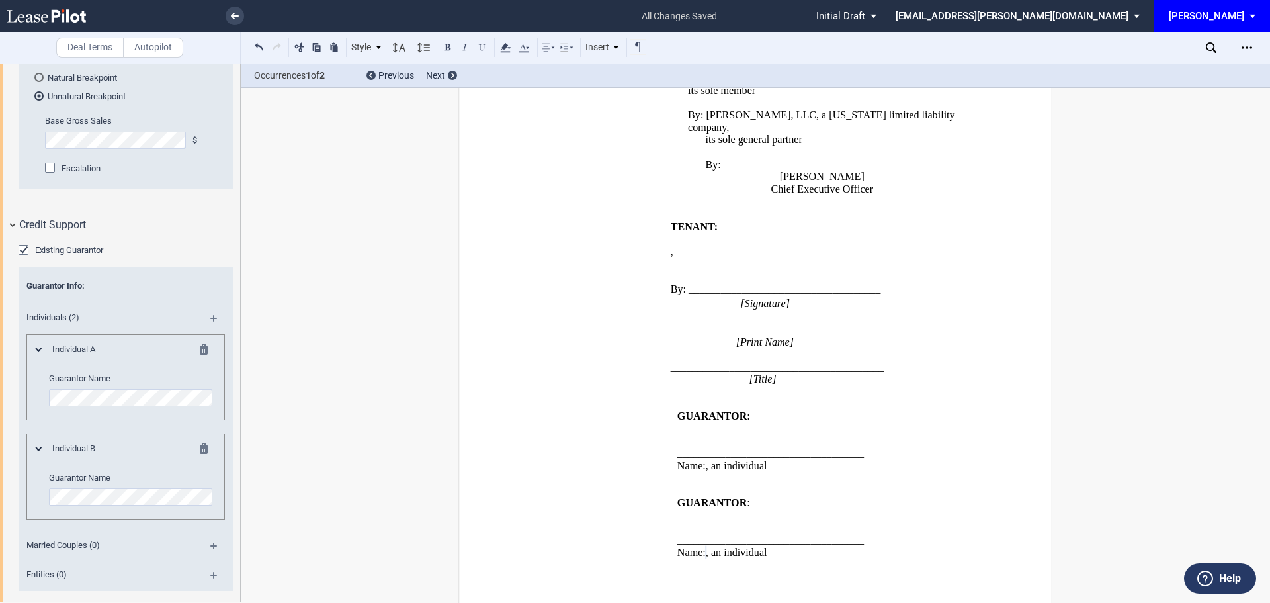
scroll to position [2312, 0]
click at [1251, 46] on icon "Open Lease options menu" at bounding box center [1247, 47] width 11 height 11
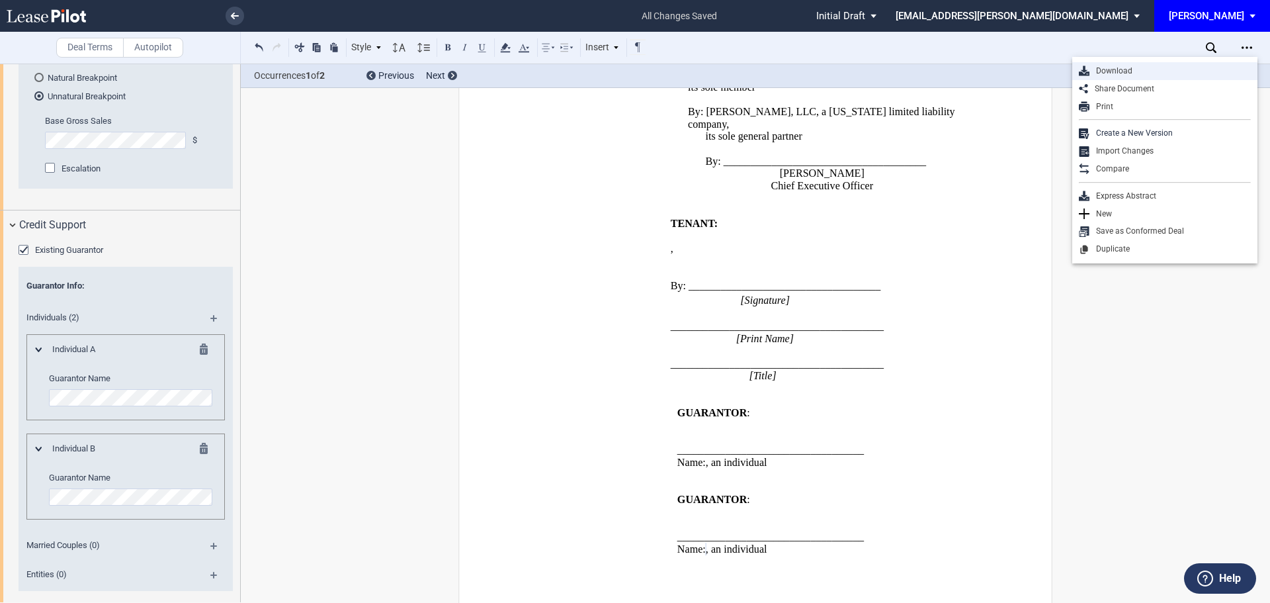
click at [1120, 70] on div "Download" at bounding box center [1170, 70] width 161 height 11
